Goal: Task Accomplishment & Management: Use online tool/utility

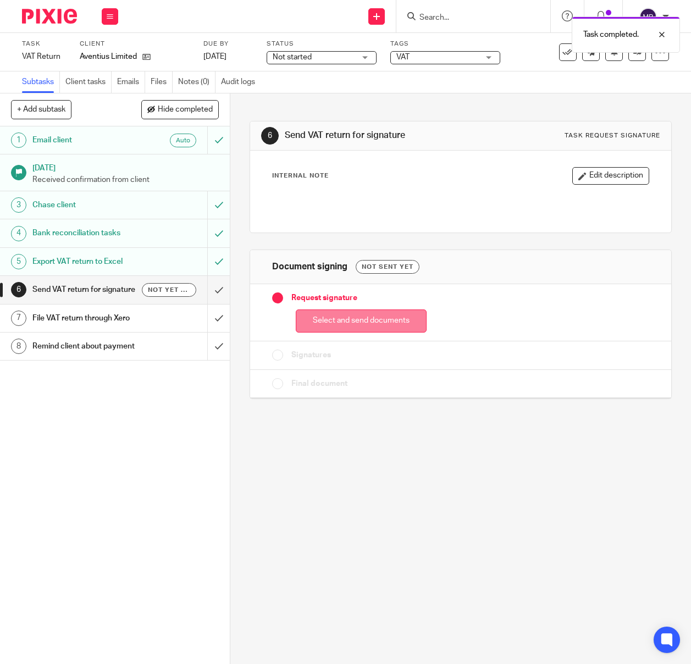
click at [362, 321] on button "Select and send documents" at bounding box center [361, 321] width 131 height 24
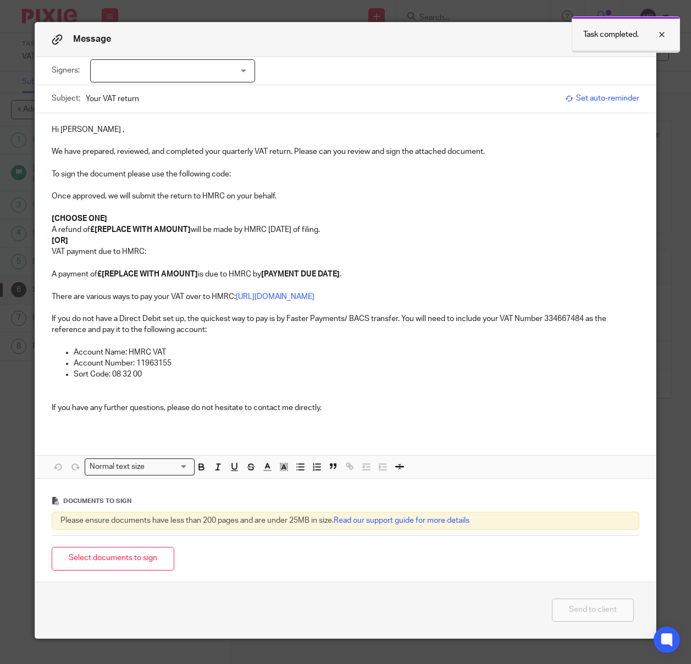
click at [662, 36] on div at bounding box center [653, 34] width 30 height 13
click at [632, 40] on button "Close modal" at bounding box center [633, 39] width 11 height 11
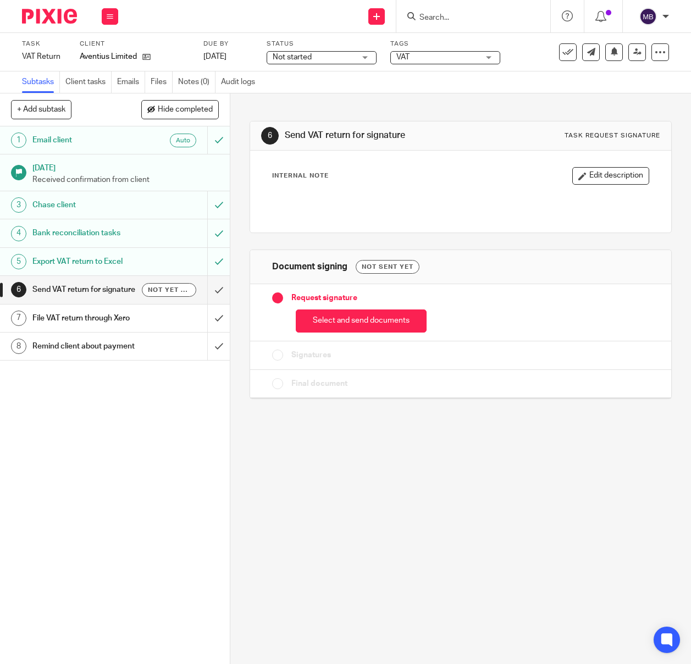
click at [354, 325] on button "Select and send documents" at bounding box center [361, 321] width 131 height 24
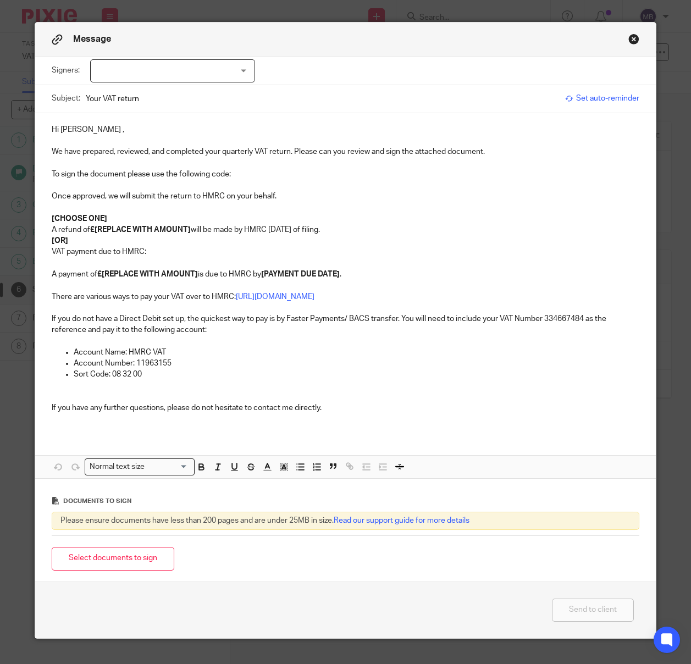
click at [118, 561] on button "Select documents to sign" at bounding box center [113, 559] width 123 height 24
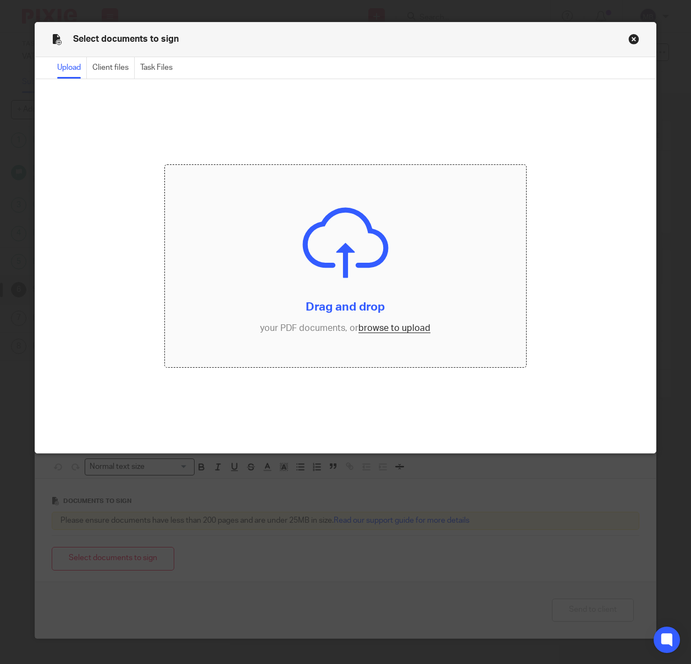
click at [357, 268] on input "file" at bounding box center [345, 266] width 361 height 203
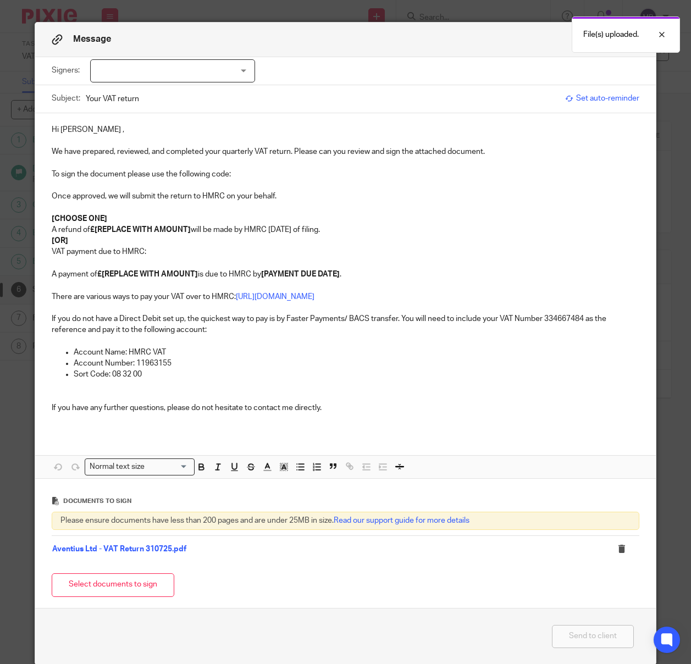
click at [224, 70] on div at bounding box center [172, 70] width 165 height 23
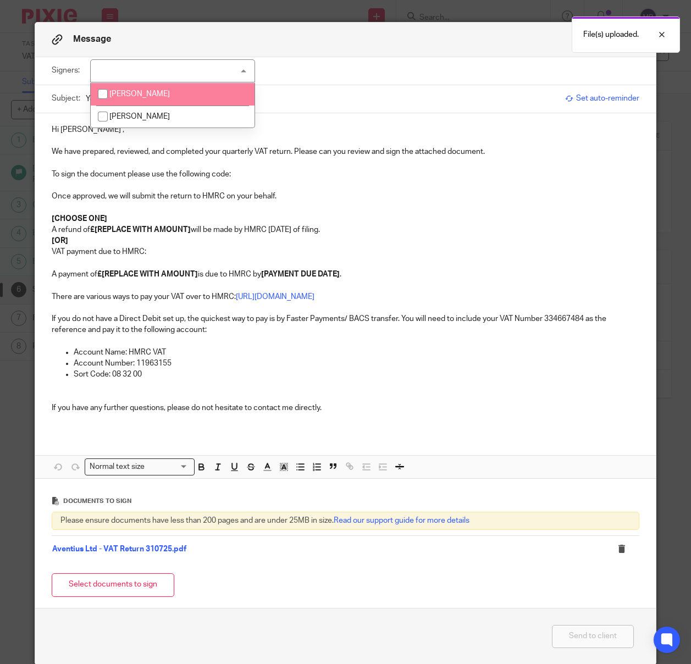
click at [104, 95] on input "checkbox" at bounding box center [102, 94] width 21 height 21
checkbox input "true"
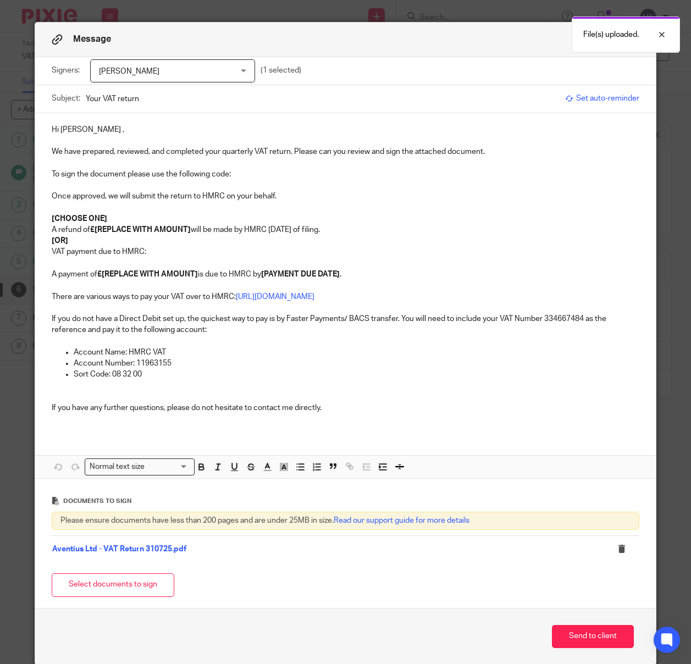
drag, startPoint x: 76, startPoint y: 133, endPoint x: 102, endPoint y: 130, distance: 25.4
click at [77, 133] on p "Hi Ben ," at bounding box center [345, 129] width 587 height 11
drag, startPoint x: 266, startPoint y: 177, endPoint x: 236, endPoint y: 0, distance: 179.4
click at [266, 177] on p "To sign the document please use the following code:" at bounding box center [345, 174] width 587 height 11
drag, startPoint x: 305, startPoint y: 177, endPoint x: 235, endPoint y: 181, distance: 70.4
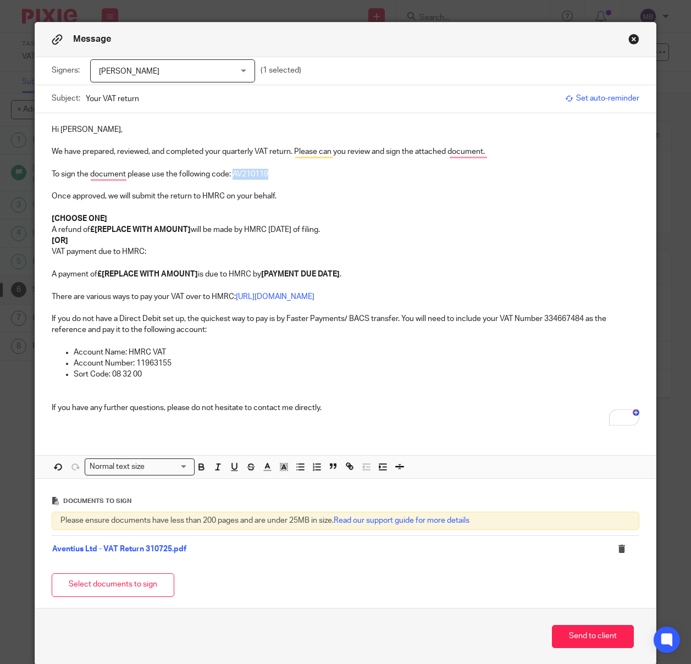
click at [235, 179] on p "To sign the document please use the following code: AV210119" at bounding box center [345, 174] width 587 height 11
click at [200, 471] on icon "button" at bounding box center [201, 467] width 10 height 10
drag, startPoint x: 126, startPoint y: 245, endPoint x: 49, endPoint y: 214, distance: 83.2
click at [49, 214] on div "Hi Ben, We have prepared, reviewed, and completed your quarterly VAT return. Pl…" at bounding box center [345, 273] width 620 height 320
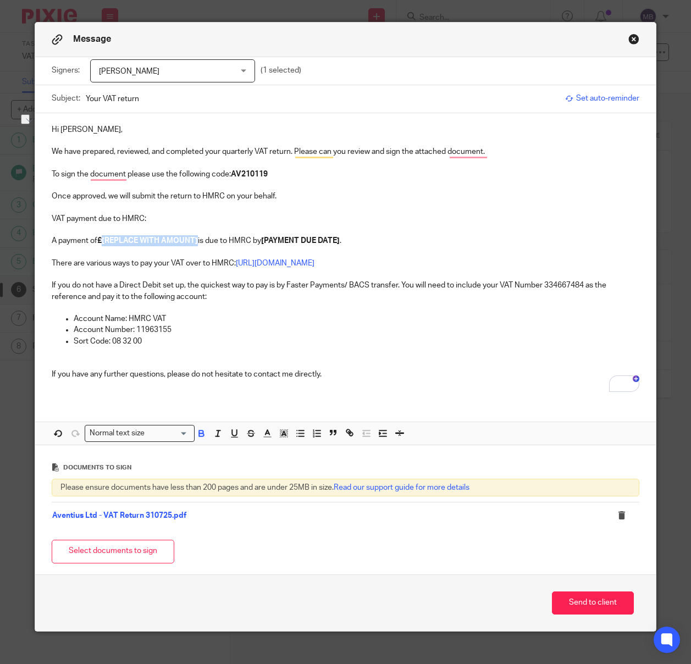
drag, startPoint x: 199, startPoint y: 241, endPoint x: 103, endPoint y: 245, distance: 96.8
click at [103, 245] on strong "£[REPLACE WITH AMOUNT]" at bounding box center [147, 241] width 101 height 8
drag, startPoint x: 279, startPoint y: 240, endPoint x: 201, endPoint y: 244, distance: 78.7
click at [201, 244] on strong "[PAYMENT DUE DATE]" at bounding box center [234, 241] width 79 height 8
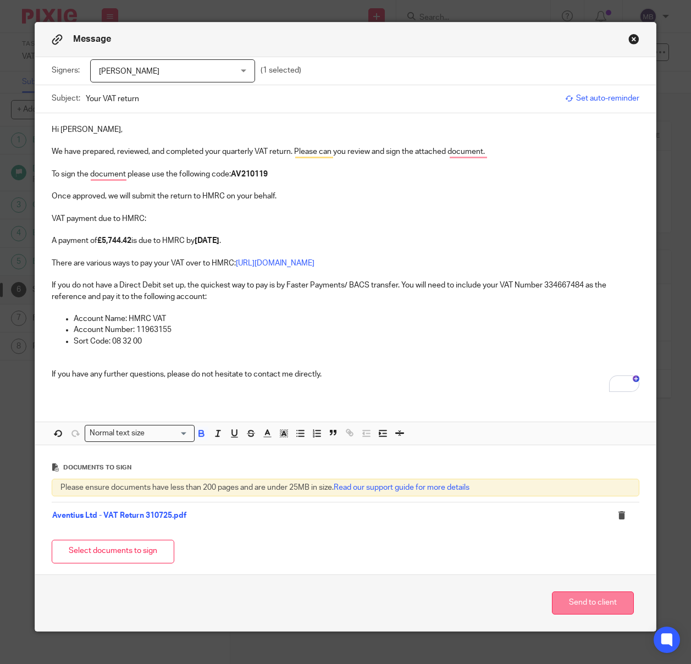
click at [597, 604] on button "Send to client" at bounding box center [593, 603] width 82 height 24
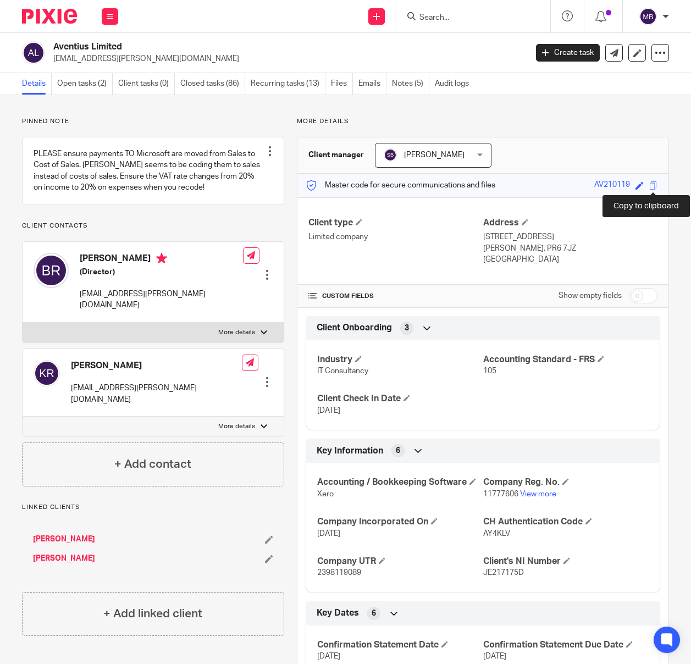
click at [652, 184] on span at bounding box center [653, 185] width 8 height 8
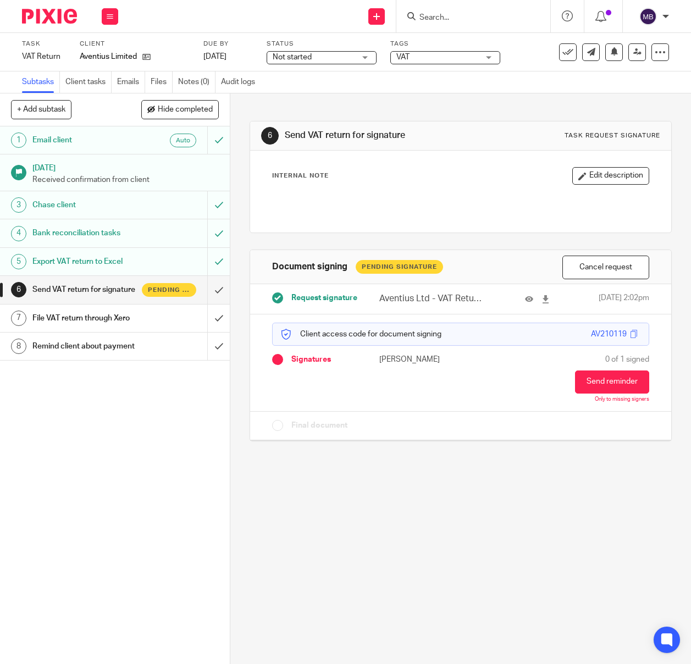
click at [60, 20] on img at bounding box center [49, 16] width 55 height 15
